Goal: Task Accomplishment & Management: Manage account settings

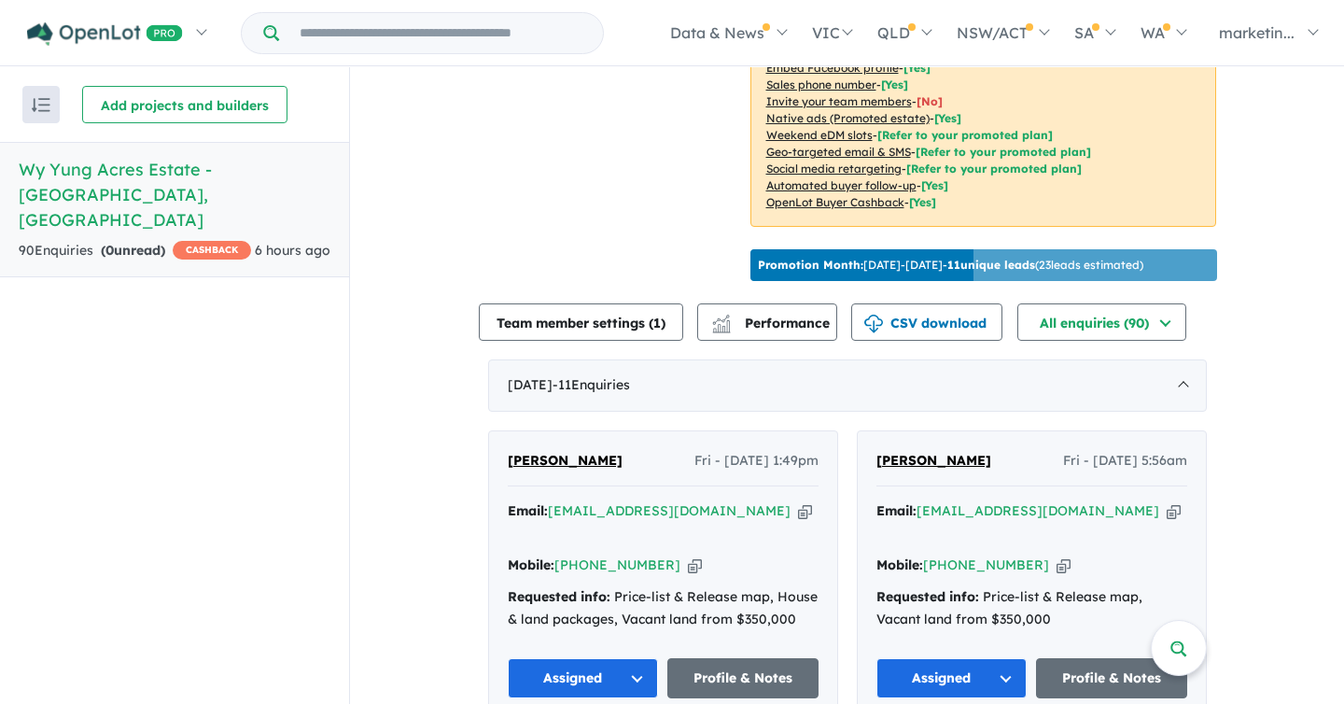
scroll to position [473, 0]
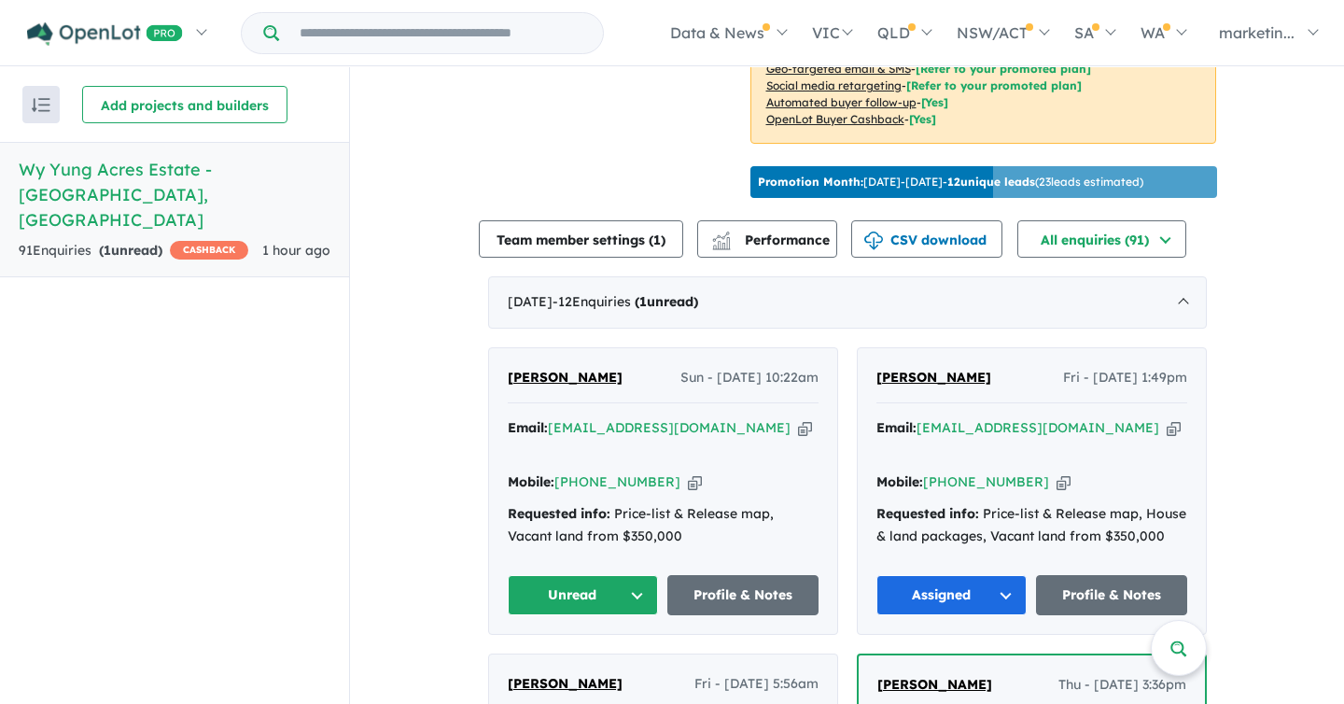
scroll to position [790, 0]
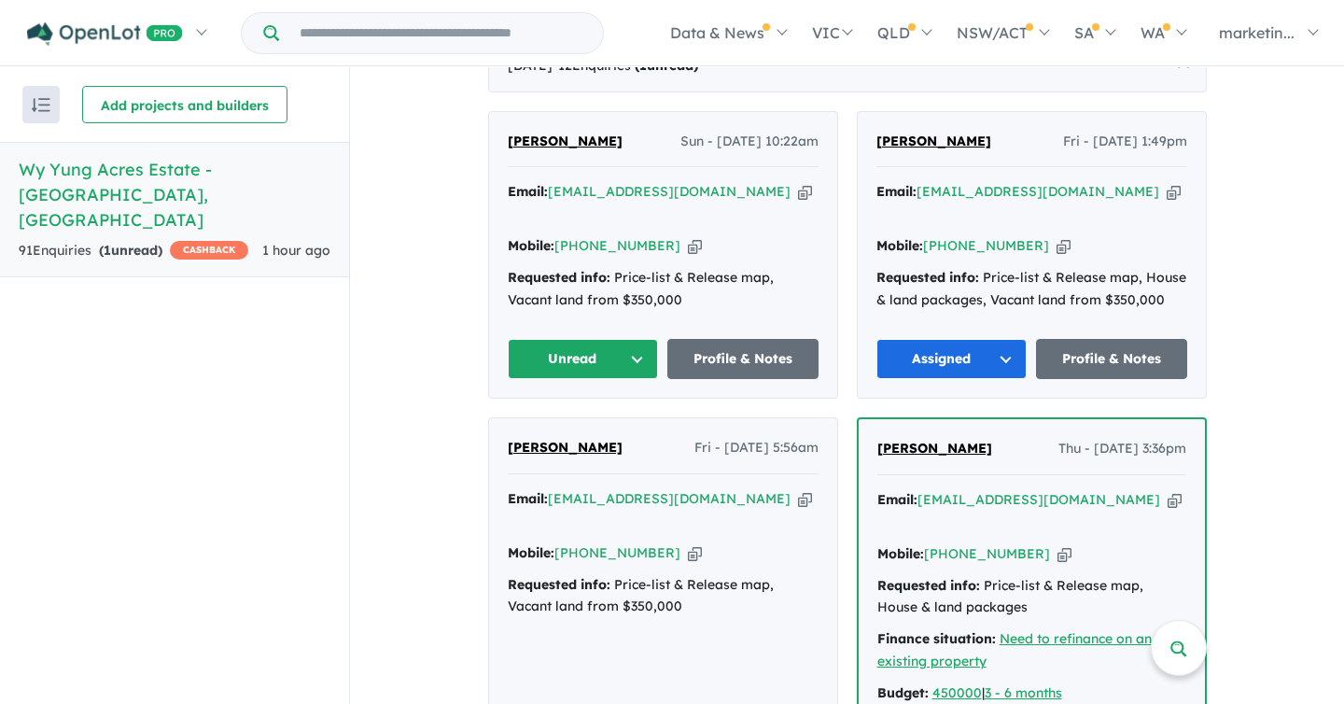
click at [622, 339] on button "Unread" at bounding box center [583, 359] width 151 height 40
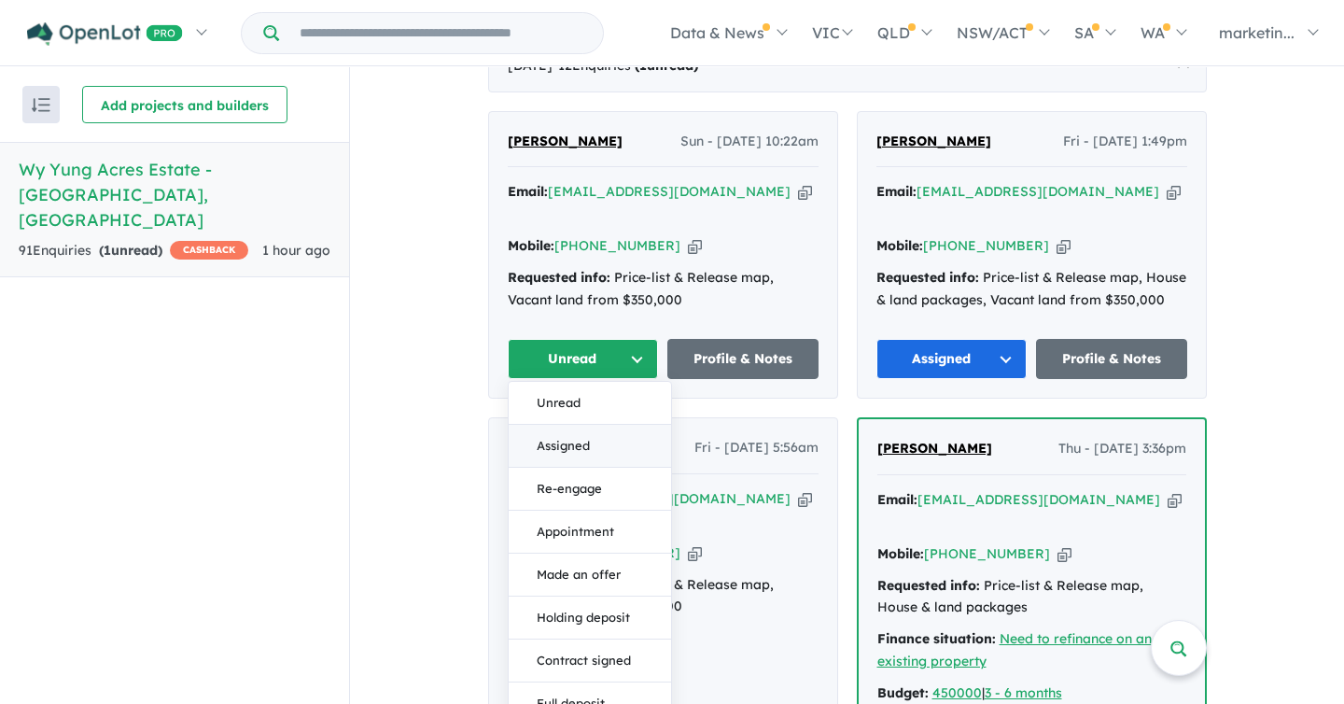
click at [581, 425] on button "Assigned" at bounding box center [590, 446] width 162 height 43
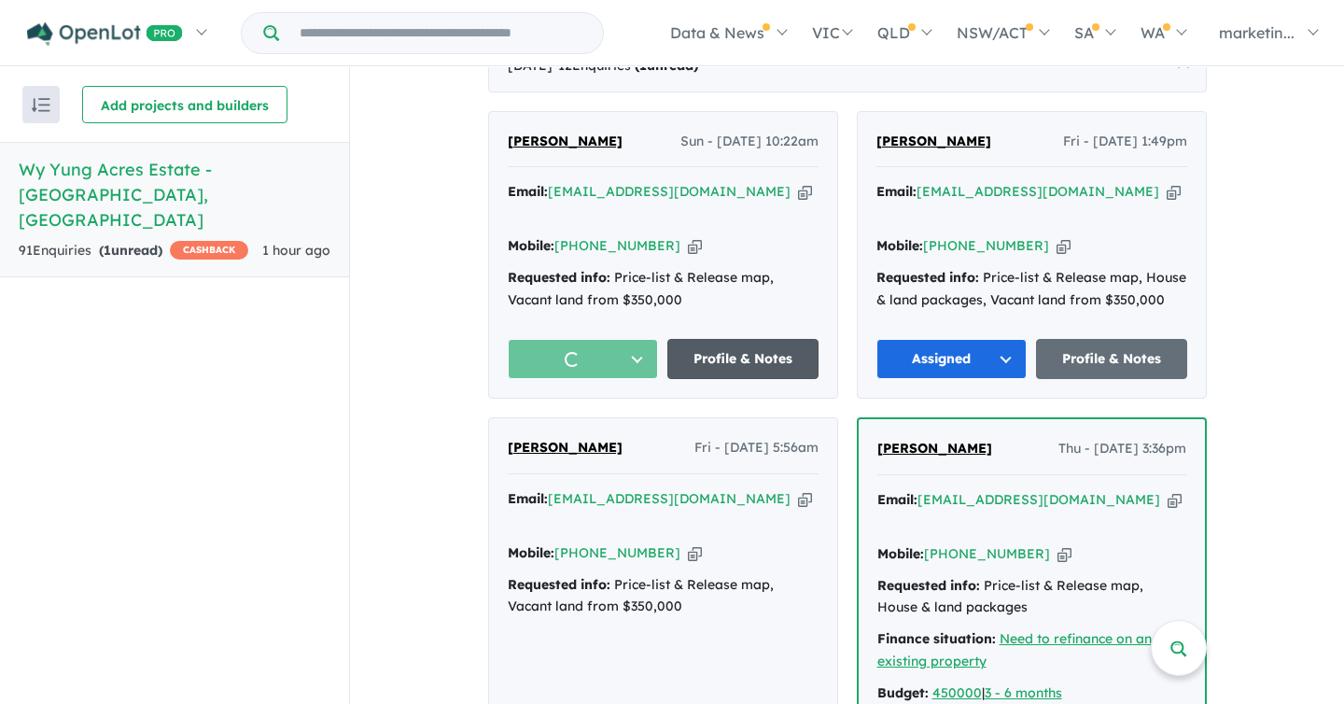
click at [719, 351] on link "Profile & Notes" at bounding box center [742, 359] width 151 height 40
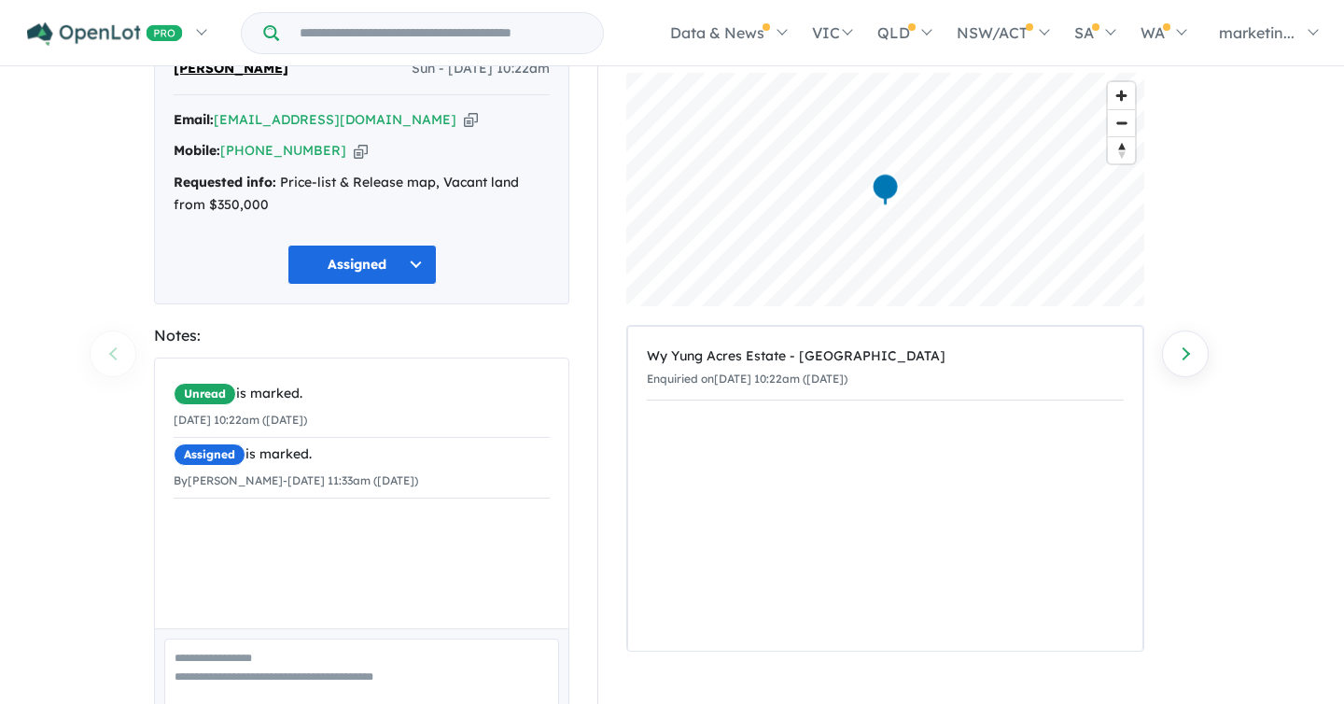
scroll to position [186, 0]
